Goal: Information Seeking & Learning: Learn about a topic

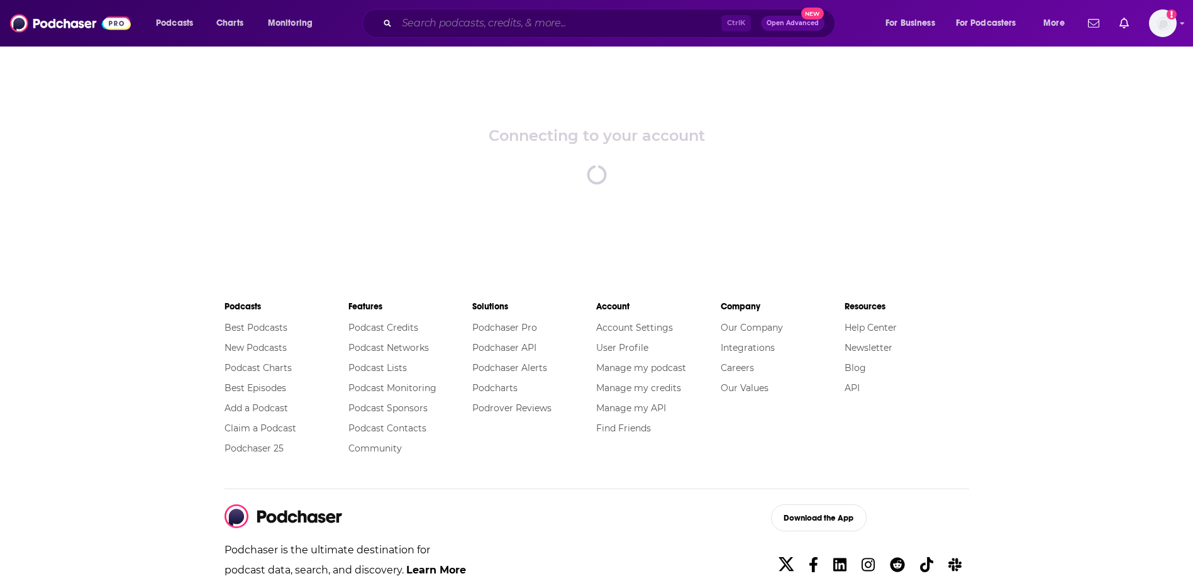
click at [571, 27] on input "Search podcasts, credits, & more..." at bounding box center [559, 23] width 325 height 20
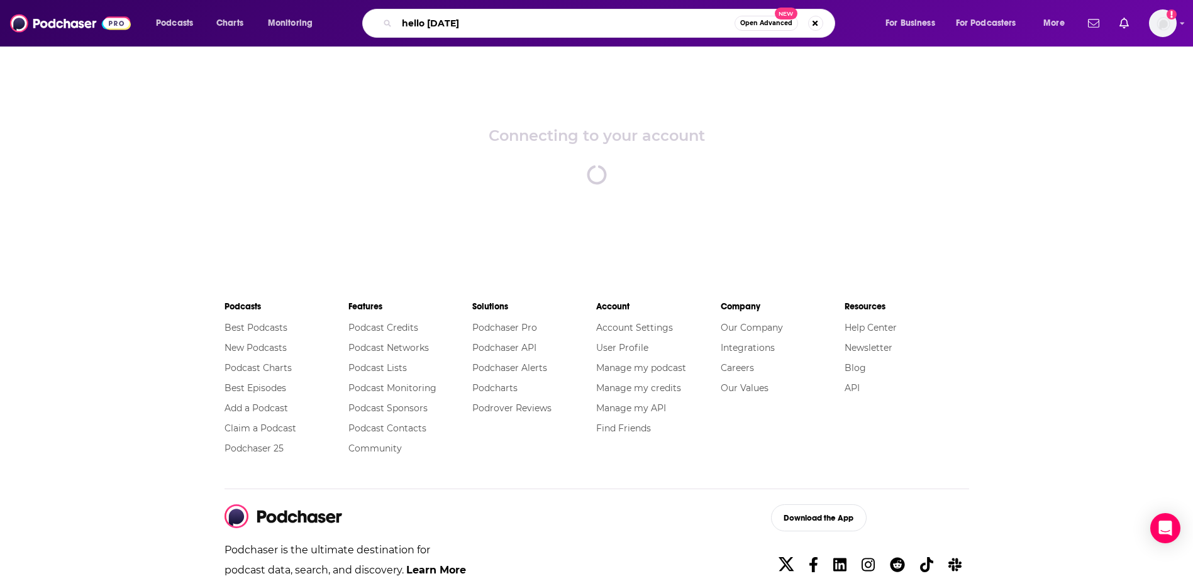
type input "hello [DATE]"
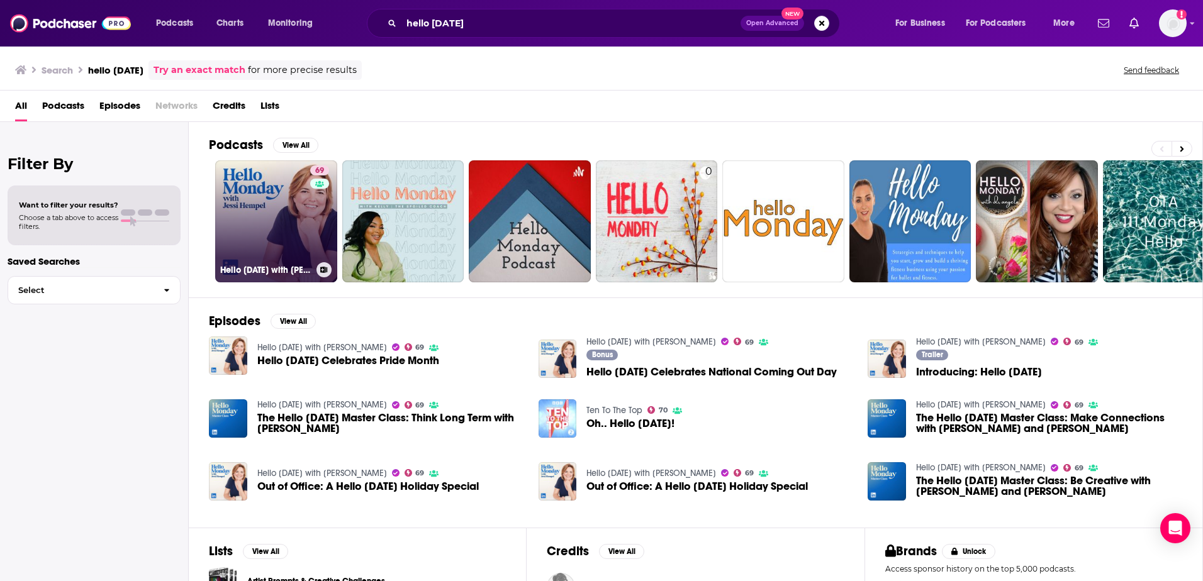
click at [275, 223] on link "69 Hello [DATE] with [PERSON_NAME]" at bounding box center [276, 221] width 122 height 122
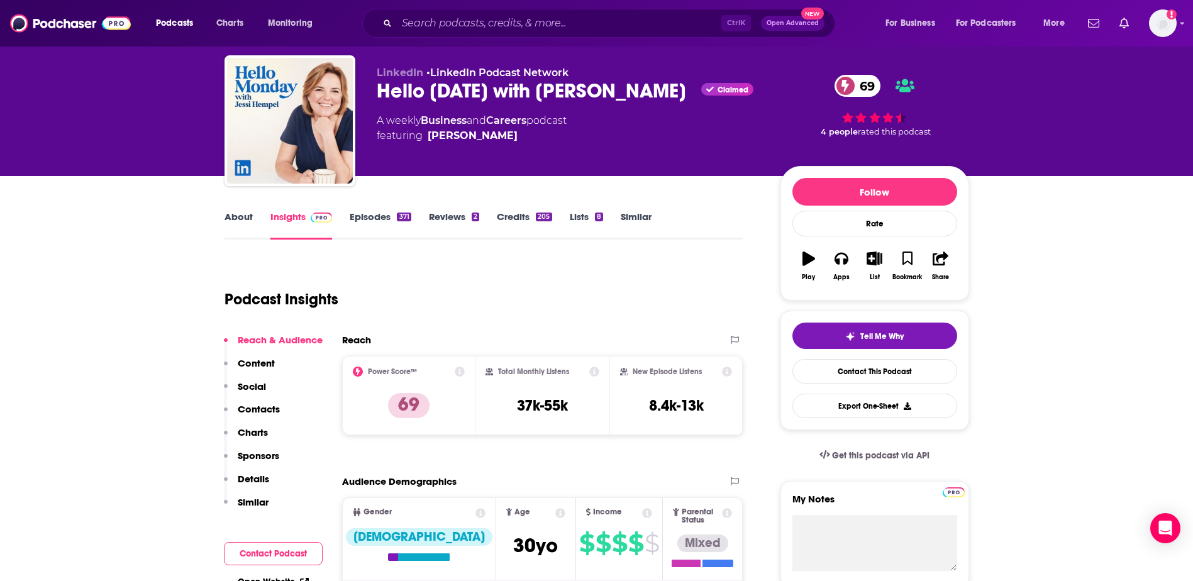
scroll to position [36, 0]
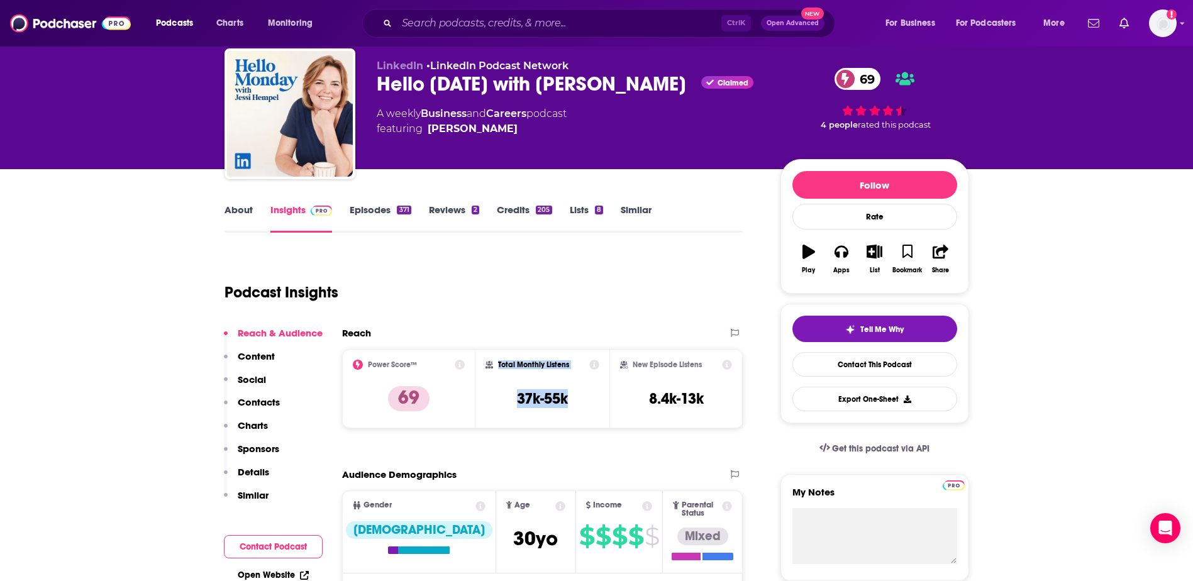
drag, startPoint x: 578, startPoint y: 394, endPoint x: 488, endPoint y: 393, distance: 90.0
click at [488, 393] on div "Total Monthly Listens 37k-55k" at bounding box center [543, 389] width 114 height 58
drag, startPoint x: 488, startPoint y: 393, endPoint x: 545, endPoint y: 390, distance: 57.3
click at [545, 390] on h3 "37k-55k" at bounding box center [542, 398] width 51 height 19
drag, startPoint x: 547, startPoint y: 400, endPoint x: 519, endPoint y: 401, distance: 27.7
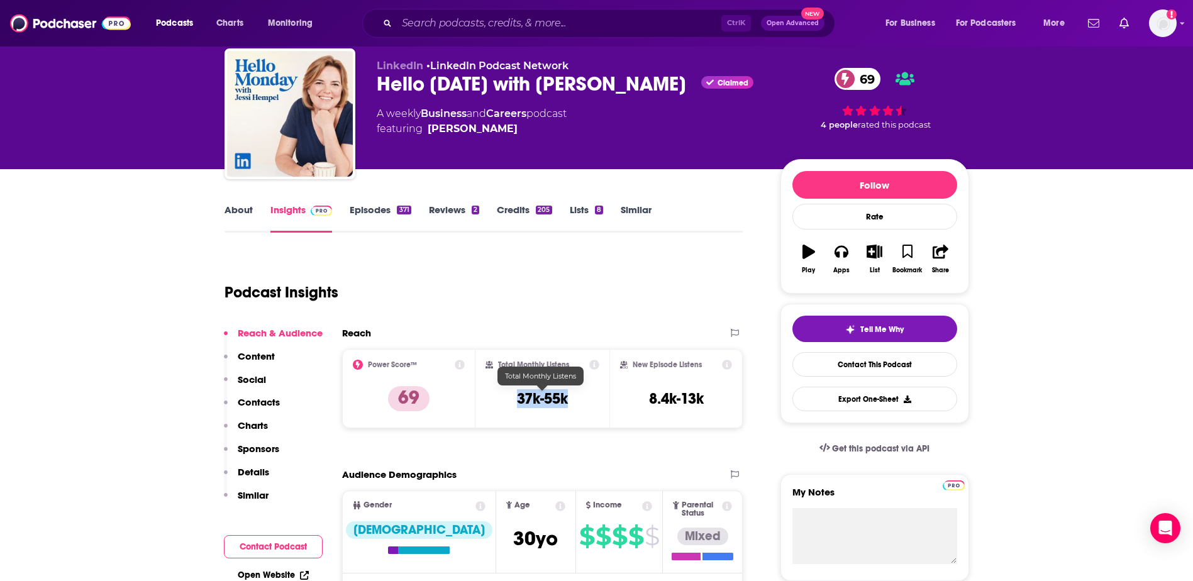
click at [519, 401] on div "Total Monthly Listens 37k-55k" at bounding box center [543, 389] width 114 height 58
copy h3 "37k-55k"
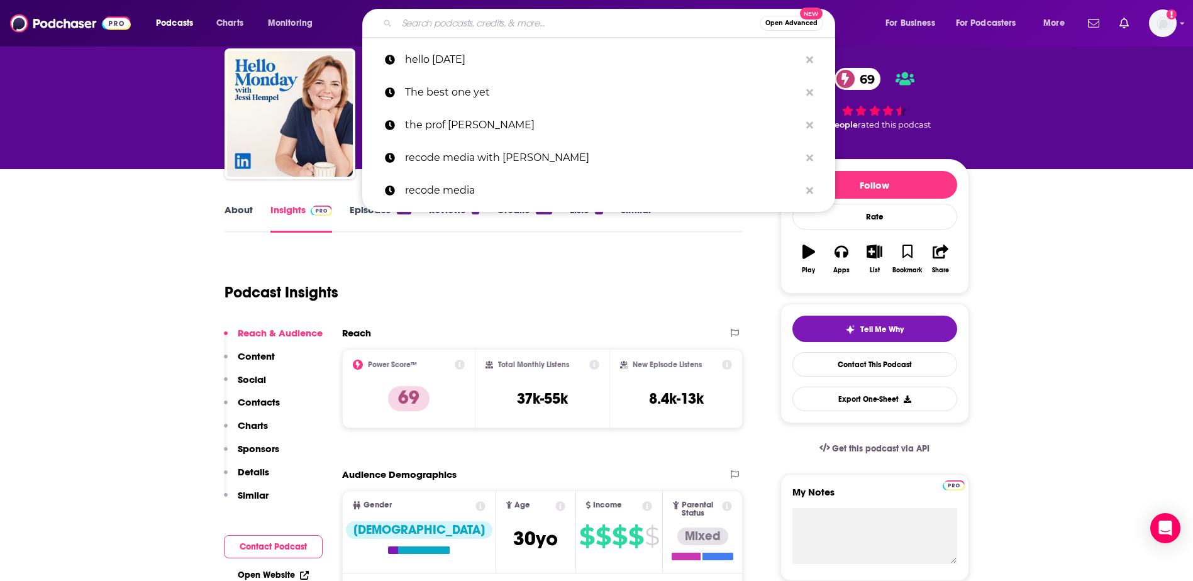
click at [469, 26] on input "Search podcasts, credits, & more..." at bounding box center [578, 23] width 363 height 20
paste input "37k-55k"
type input "37k-55k"
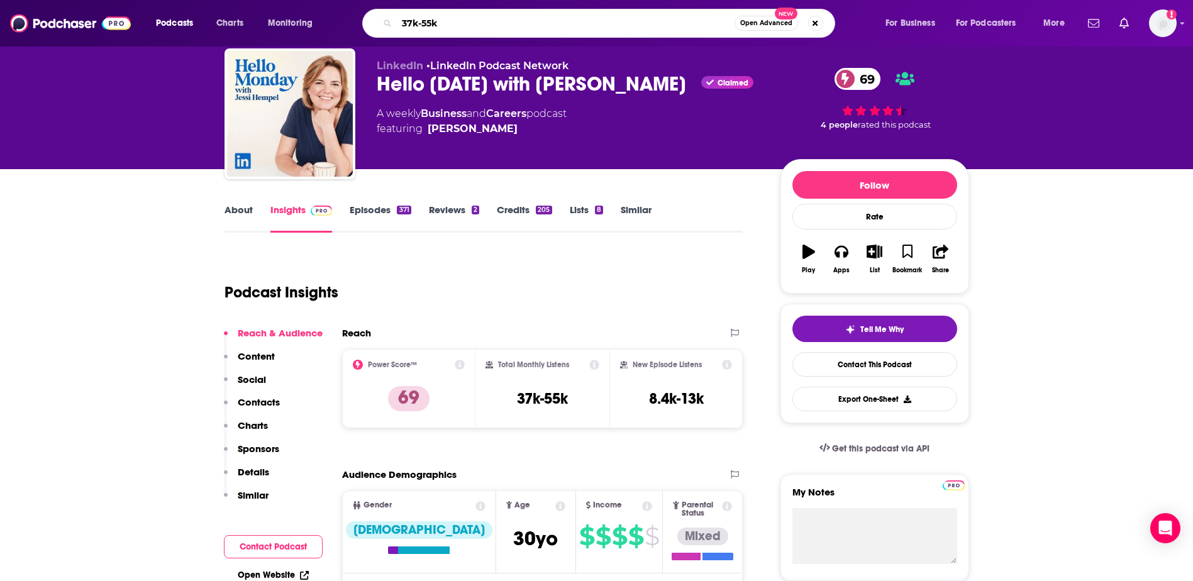
drag, startPoint x: 452, startPoint y: 20, endPoint x: 311, endPoint y: 29, distance: 141.8
click at [311, 29] on div "Podcasts Charts Monitoring 37k-55k Open Advanced New For Business For Podcaster…" at bounding box center [612, 23] width 930 height 29
